Goal: Check status: Check status

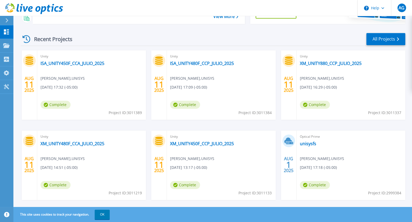
scroll to position [75, 0]
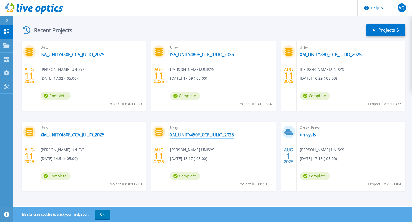
click at [208, 136] on link "XM_UNITY450F_CCP_JULIO_2025" at bounding box center [202, 134] width 64 height 5
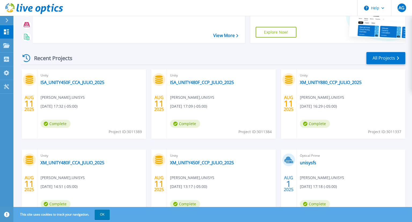
scroll to position [75, 0]
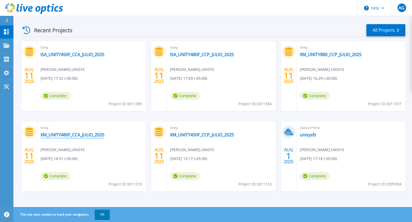
click at [87, 134] on link "XM_UNITY480F_CCA_JULIO_2025" at bounding box center [73, 134] width 64 height 5
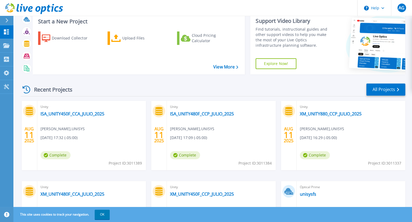
scroll to position [28, 0]
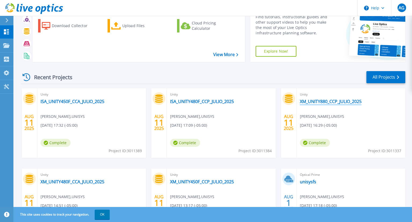
click at [323, 100] on link "XM_UNITY880_CCP_JULIO_2025" at bounding box center [331, 101] width 62 height 5
